Goal: Information Seeking & Learning: Learn about a topic

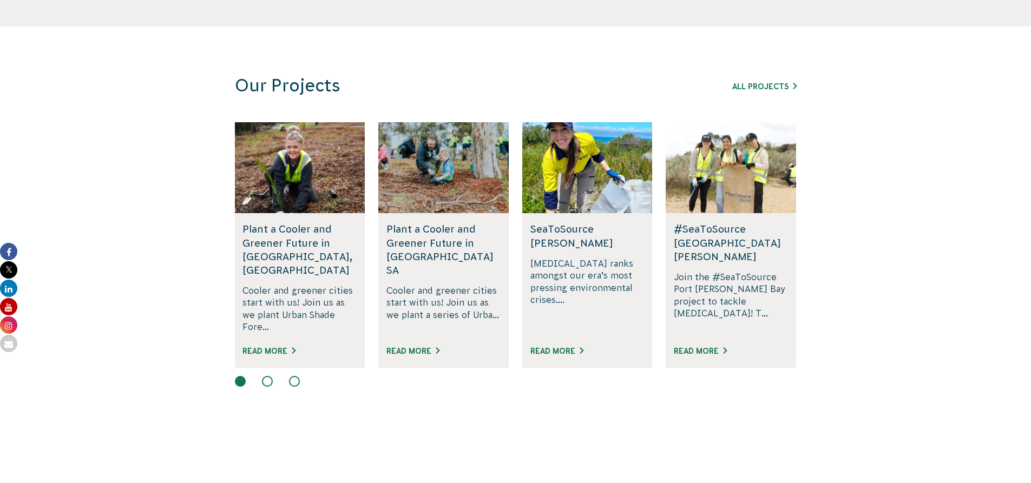
scroll to position [611, 0]
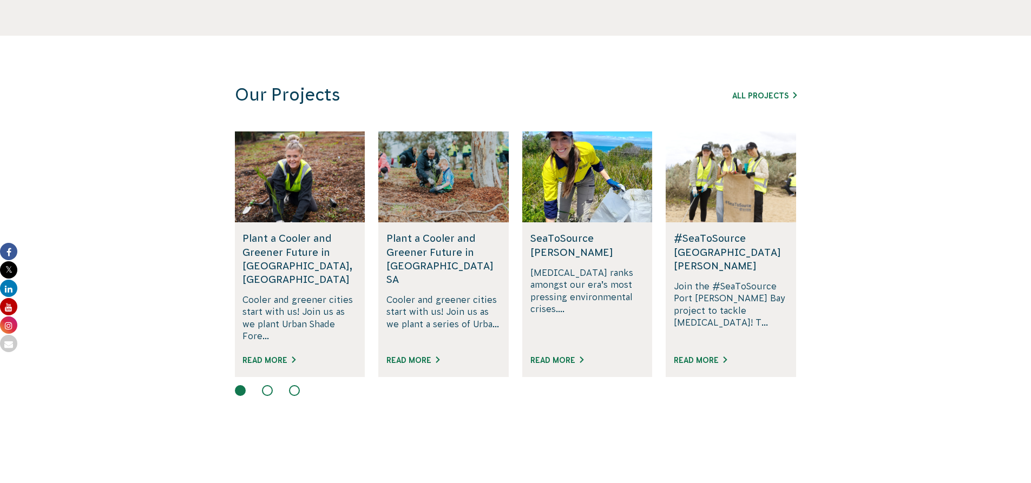
click at [772, 93] on link "All Projects" at bounding box center [764, 95] width 64 height 9
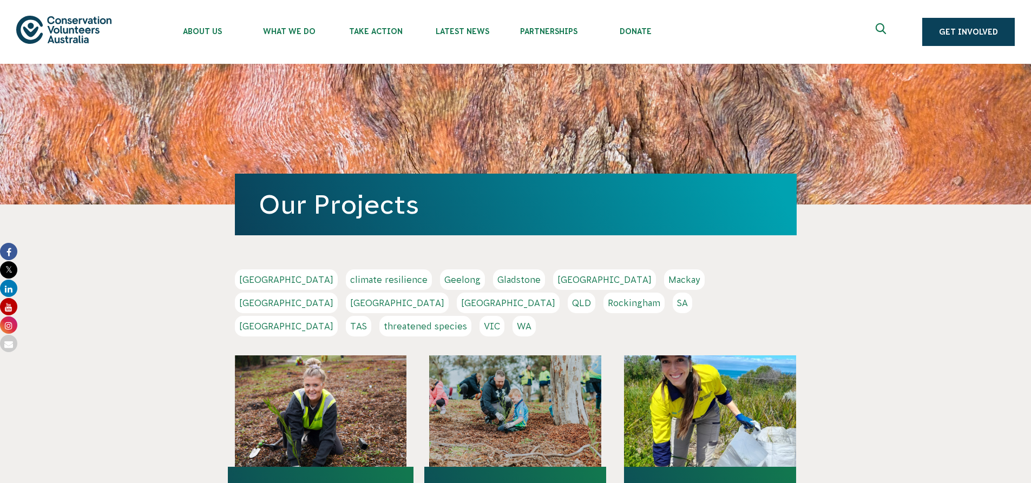
click at [449, 293] on link "[GEOGRAPHIC_DATA]" at bounding box center [397, 303] width 103 height 21
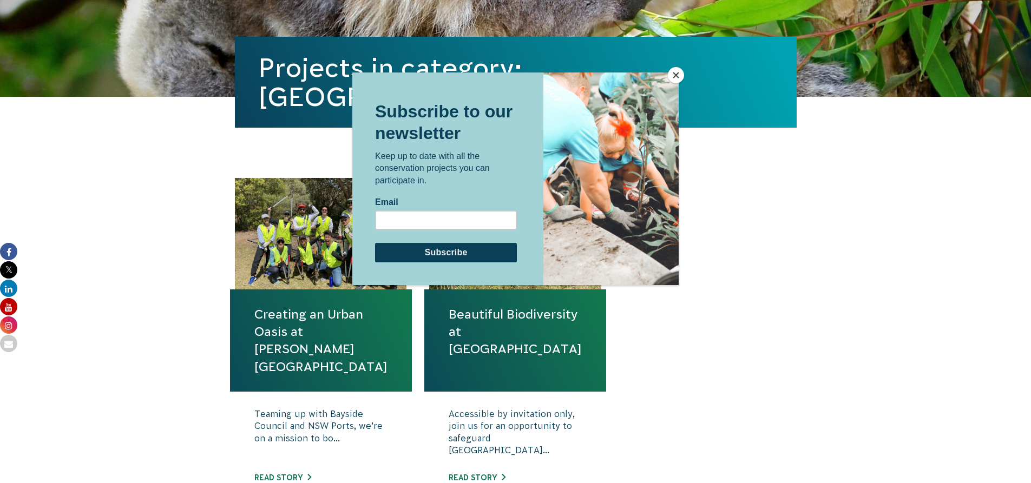
scroll to position [243, 0]
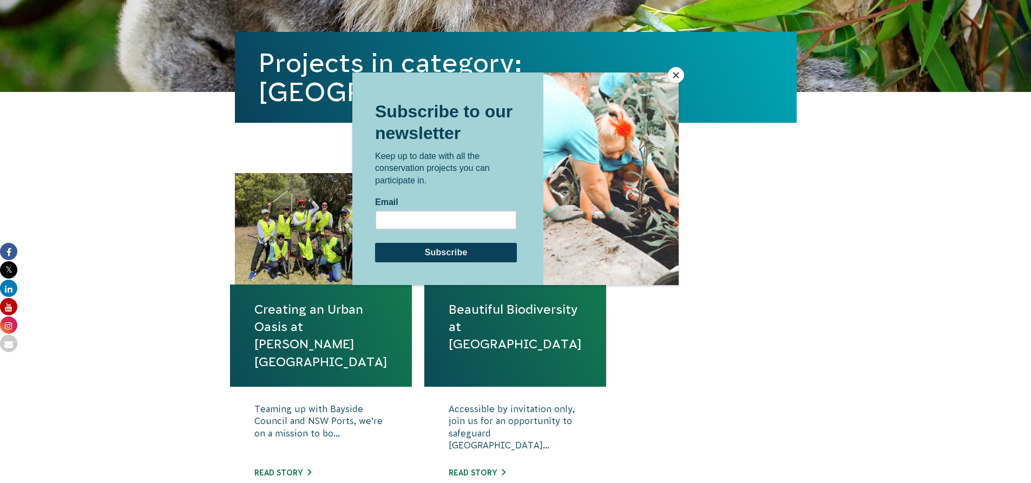
drag, startPoint x: 1032, startPoint y: 91, endPoint x: 1038, endPoint y: 172, distance: 80.9
click at [1031, 172] on html "About Us Our Priorities Reconciliation Impact Our Board Our People Careers CVA …" at bounding box center [515, 454] width 1031 height 1395
click at [676, 75] on button "Close" at bounding box center [676, 75] width 16 height 16
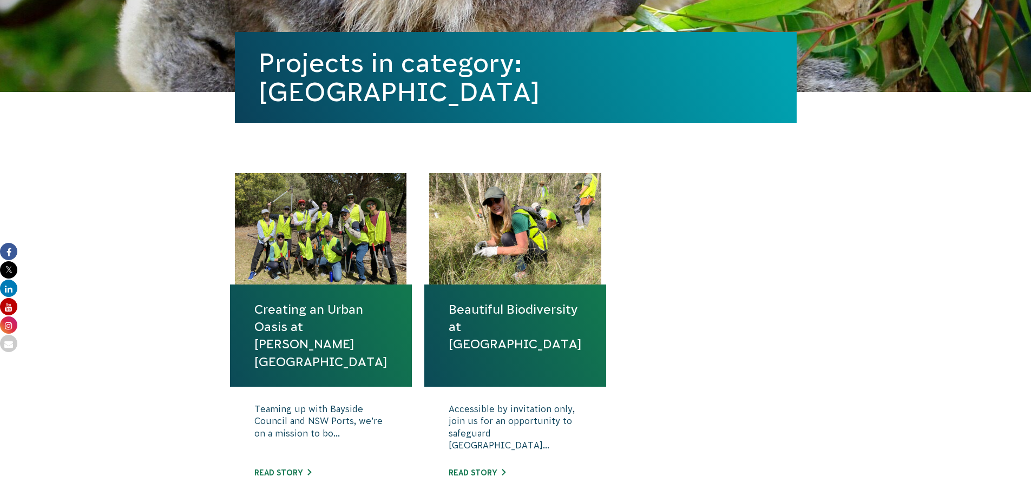
click at [336, 351] on link "Creating an Urban Oasis at [PERSON_NAME][GEOGRAPHIC_DATA]" at bounding box center [320, 336] width 133 height 70
click at [497, 349] on link "Beautiful Biodiversity at Londonderry Woodland" at bounding box center [515, 327] width 133 height 53
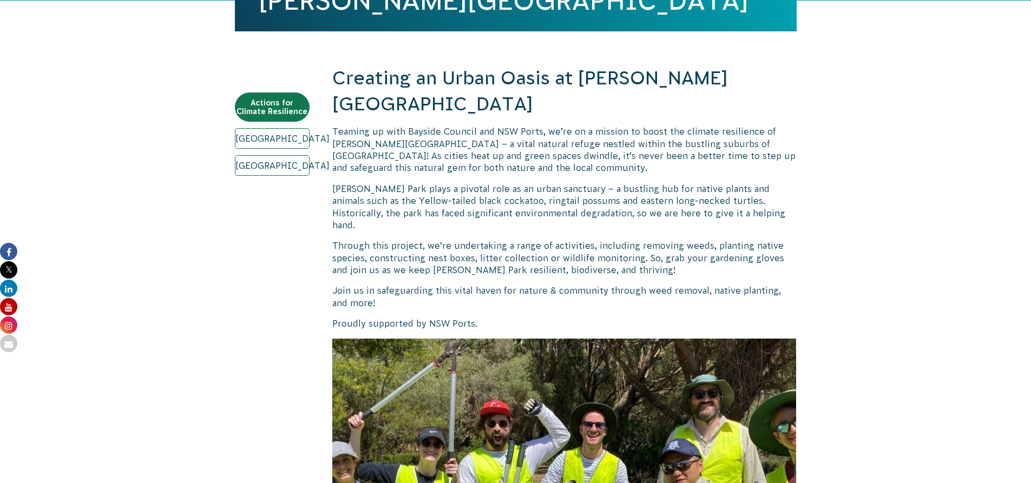
scroll to position [339, 0]
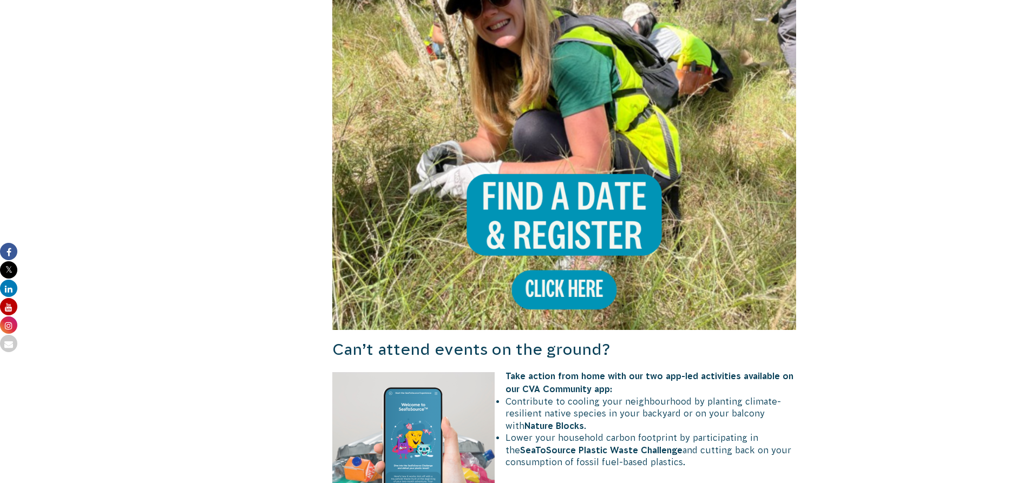
scroll to position [806, 0]
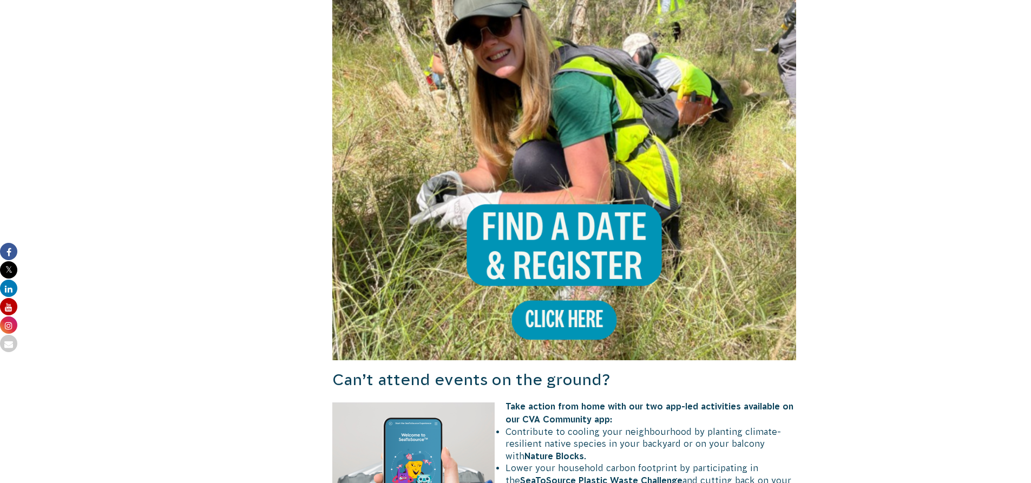
drag, startPoint x: 1034, startPoint y: 48, endPoint x: 1076, endPoint y: 209, distance: 166.1
click at [1031, 209] on html "About Us Our Priorities Reconciliation Impact Our Board Our People Careers CVA …" at bounding box center [515, 363] width 1031 height 2338
click at [607, 214] on img at bounding box center [564, 128] width 464 height 464
